Goal: Information Seeking & Learning: Learn about a topic

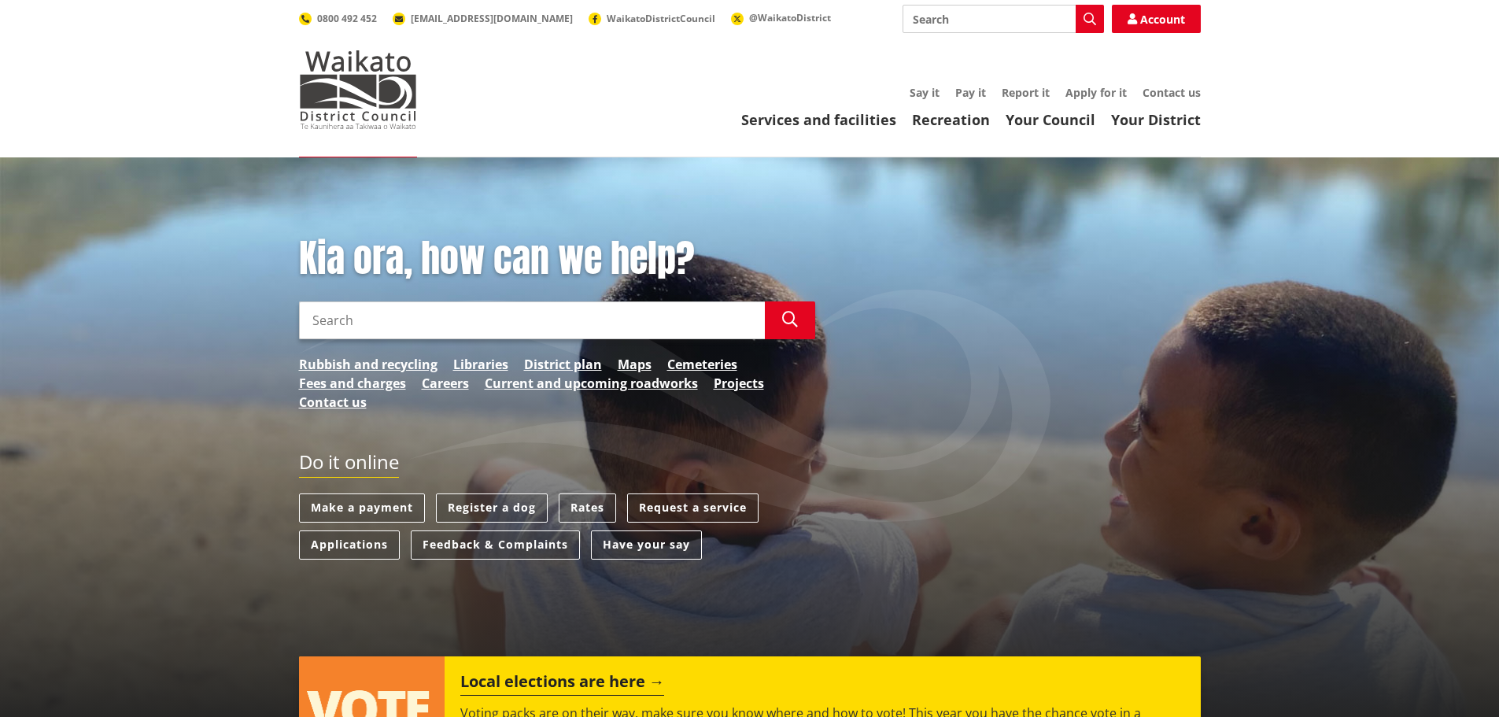
click at [404, 308] on input "Search" at bounding box center [532, 320] width 466 height 38
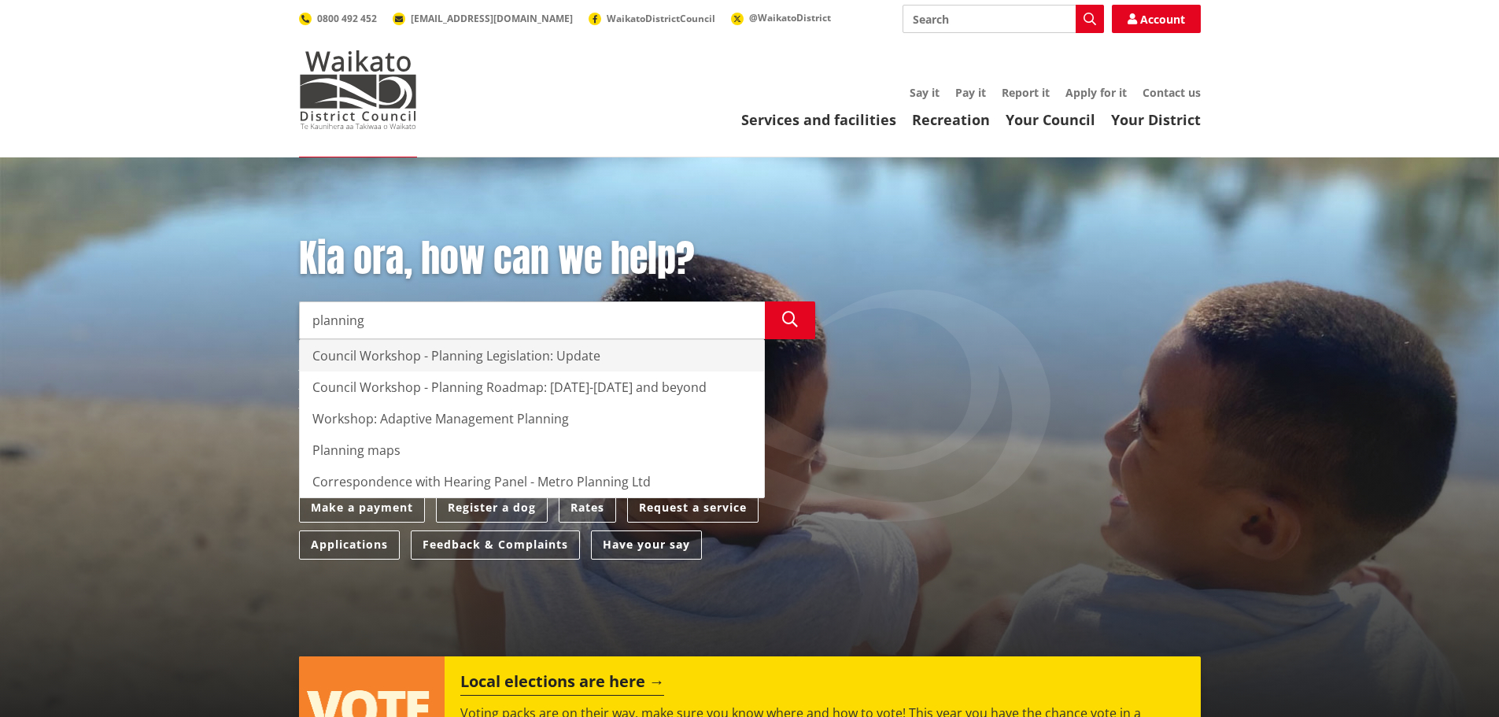
type input "planning"
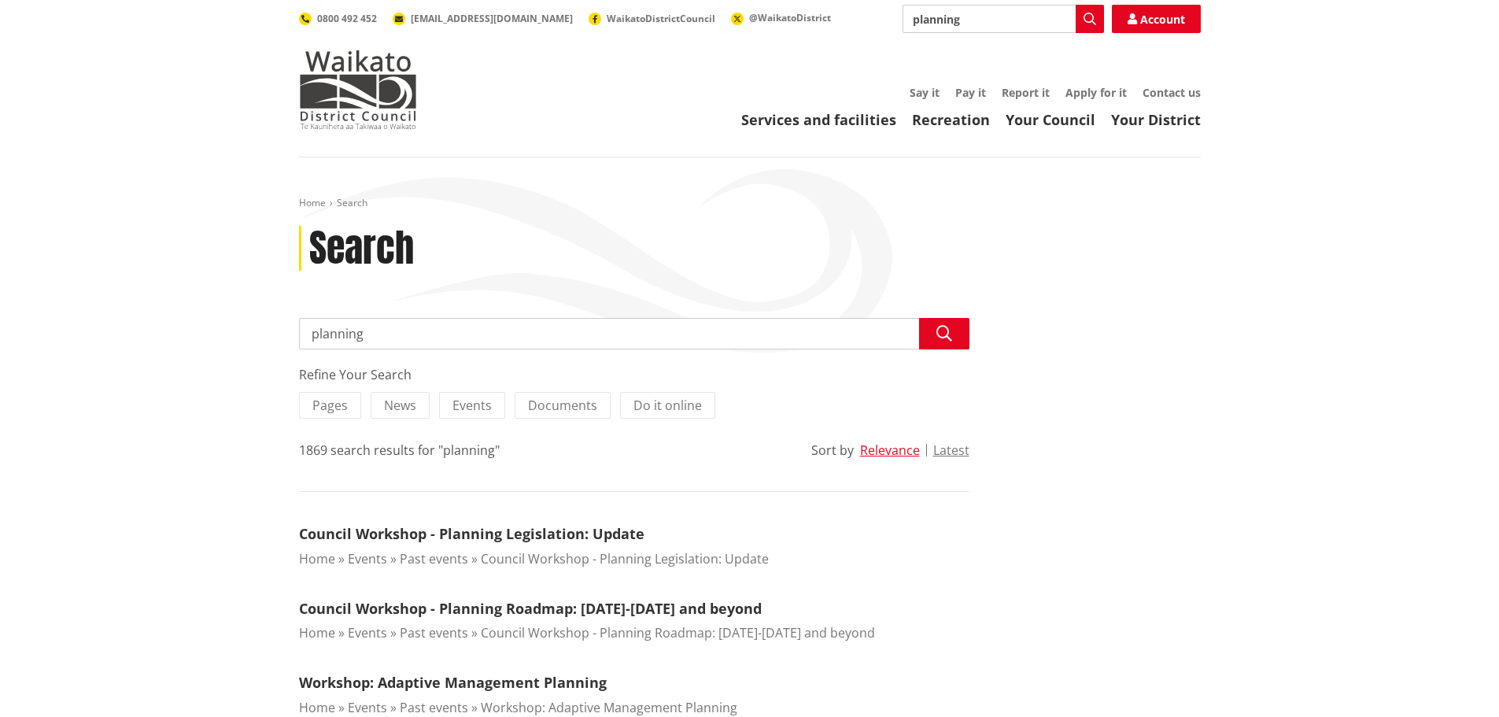
click at [465, 342] on input "planning" at bounding box center [634, 333] width 670 height 31
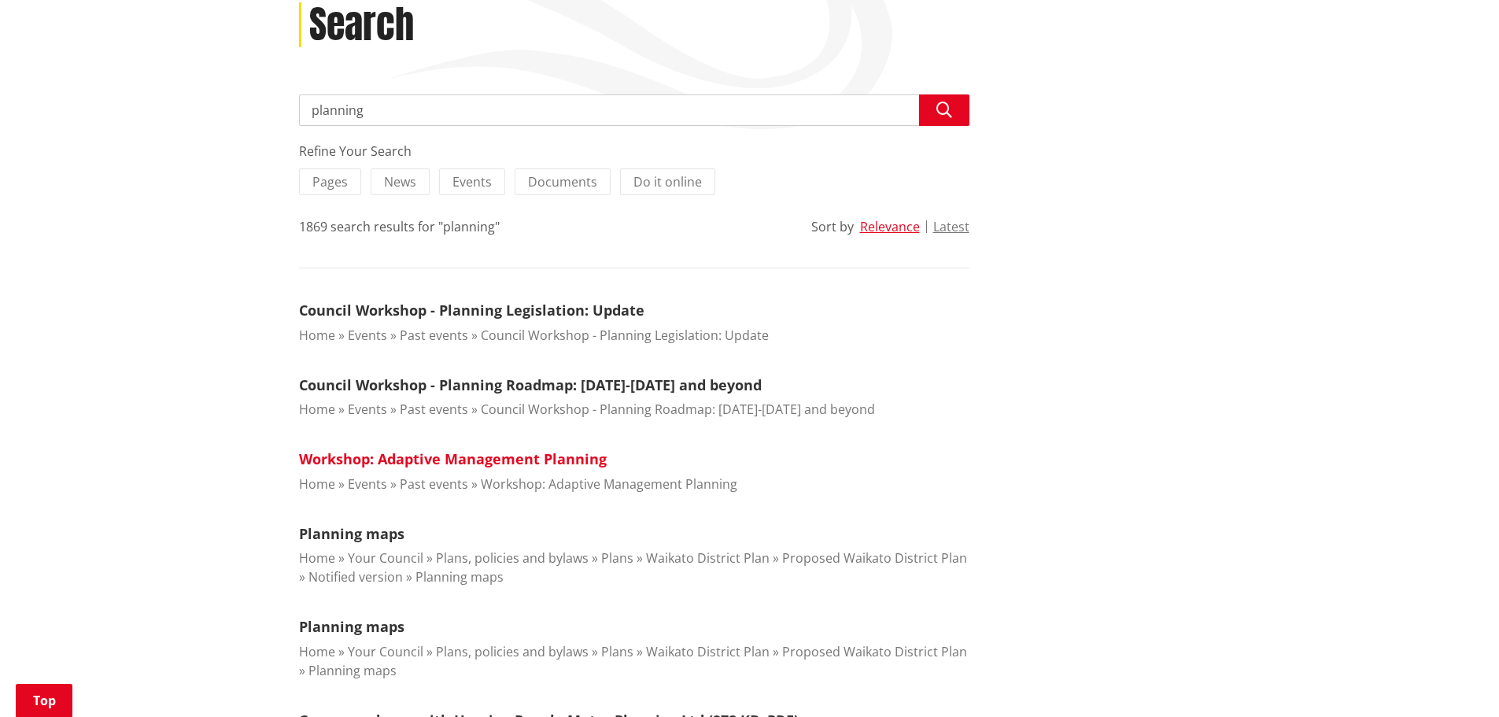
scroll to position [236, 0]
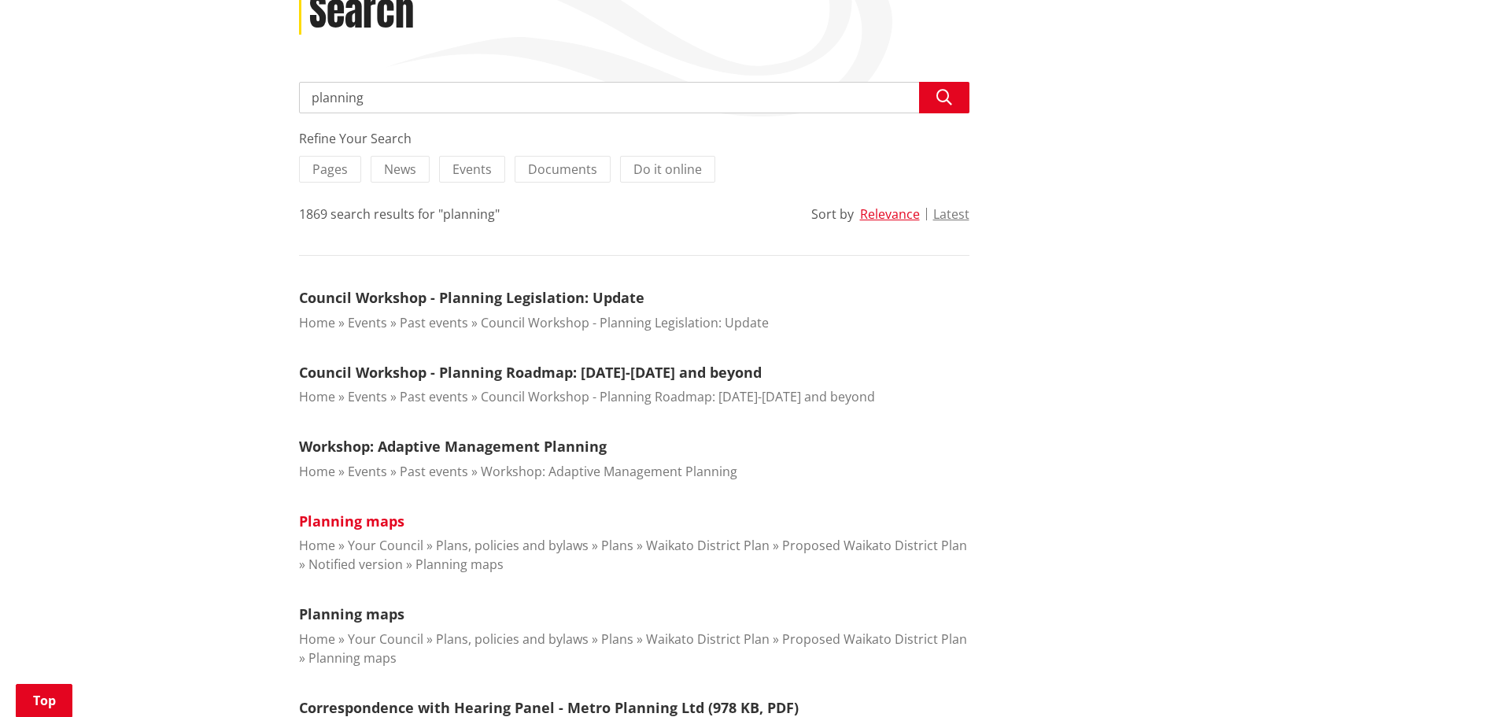
click at [355, 514] on link "Planning maps" at bounding box center [351, 520] width 105 height 19
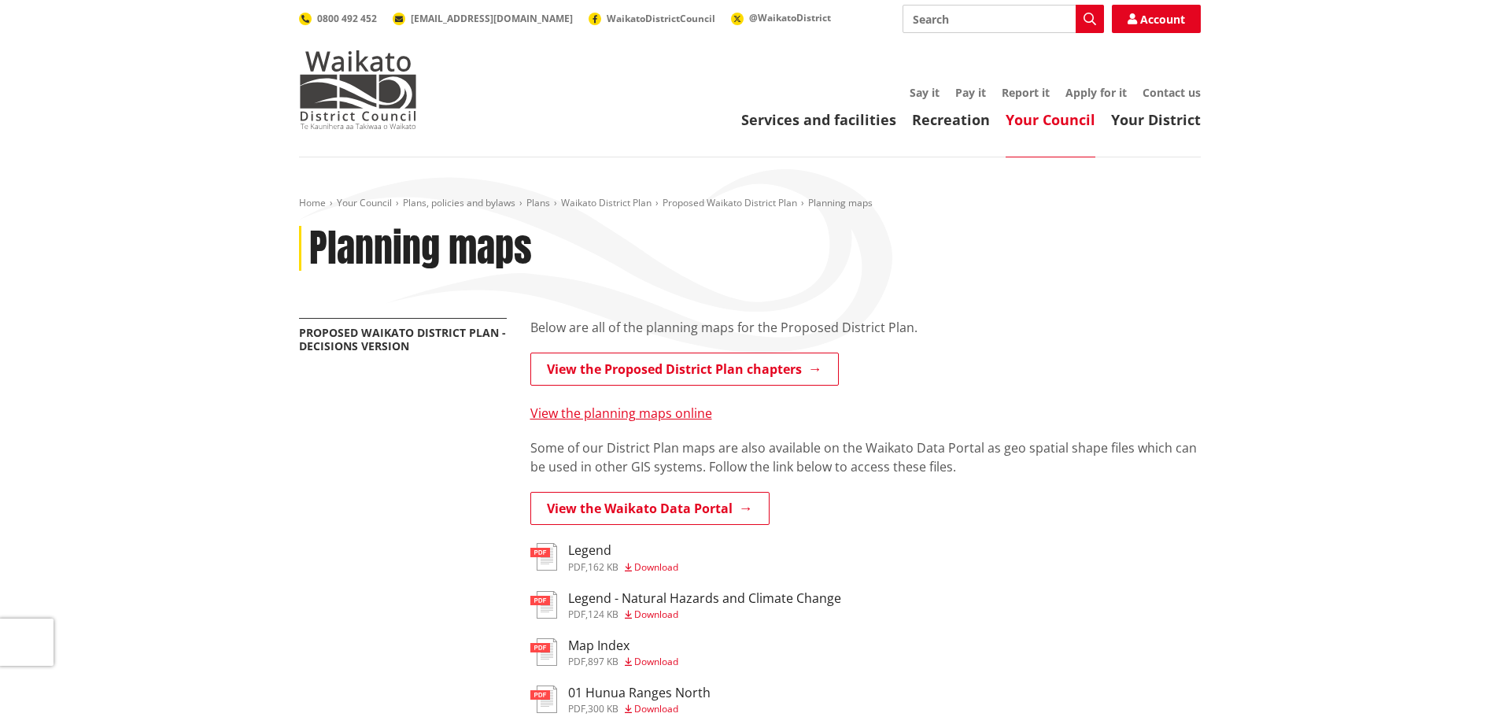
scroll to position [79, 0]
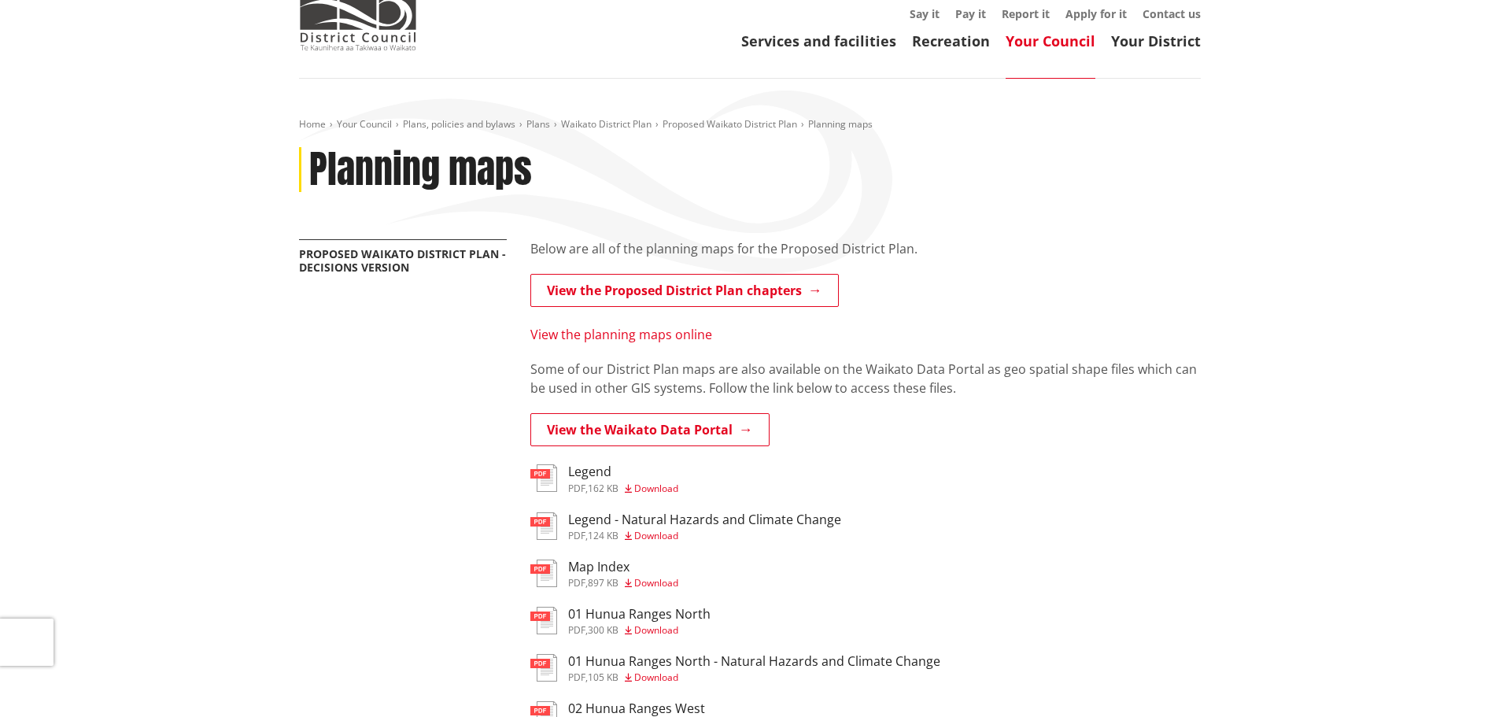
click at [654, 334] on link "View the planning maps online" at bounding box center [621, 334] width 182 height 17
click at [747, 293] on link "View the Proposed District Plan chapters" at bounding box center [684, 290] width 308 height 33
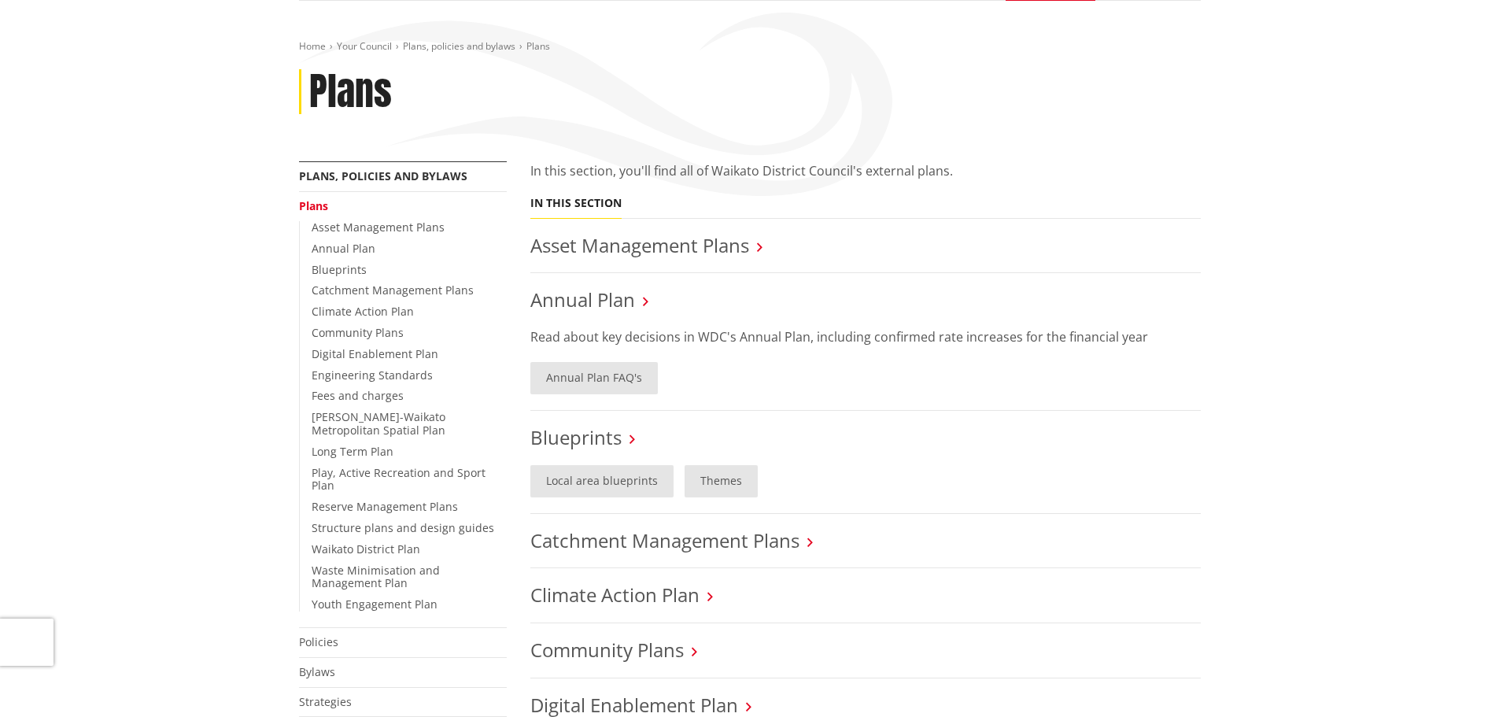
scroll to position [157, 0]
click at [404, 540] on link "Waikato District Plan" at bounding box center [366, 547] width 109 height 15
